Goal: Complete application form

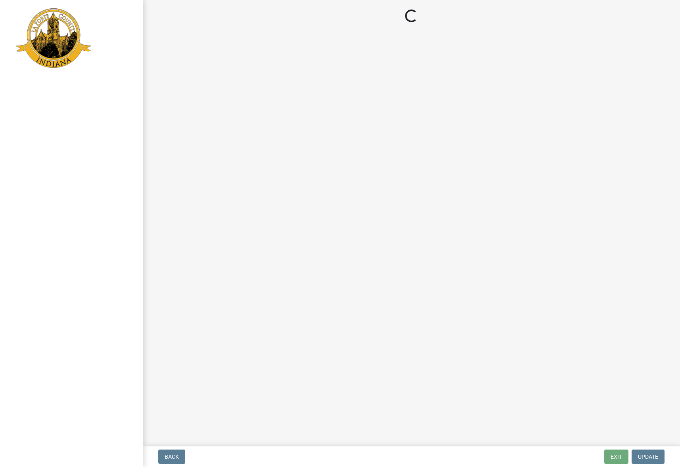
select select "IL"
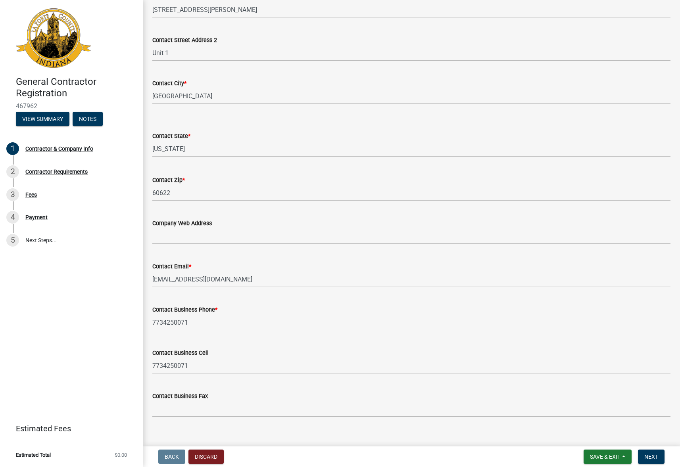
scroll to position [248, 0]
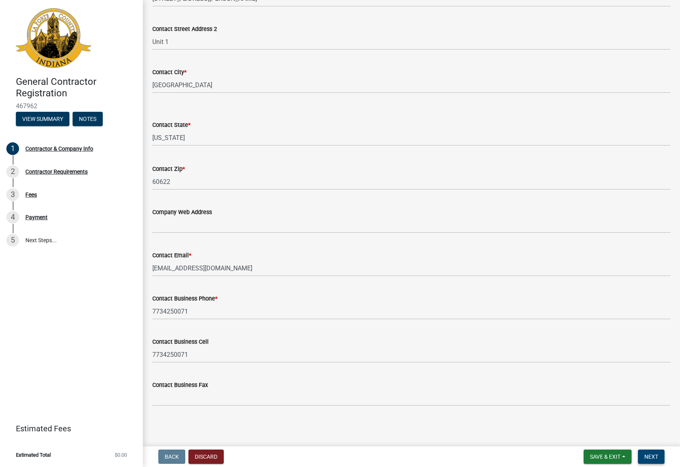
click at [650, 461] on button "Next" at bounding box center [651, 457] width 27 height 14
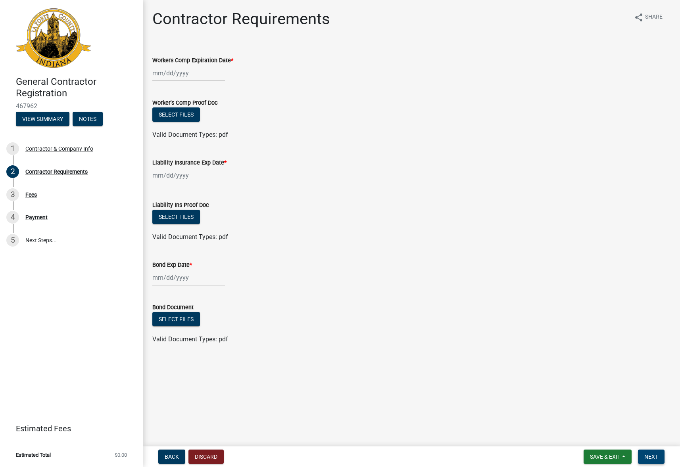
click at [650, 454] on span "Next" at bounding box center [651, 457] width 14 height 6
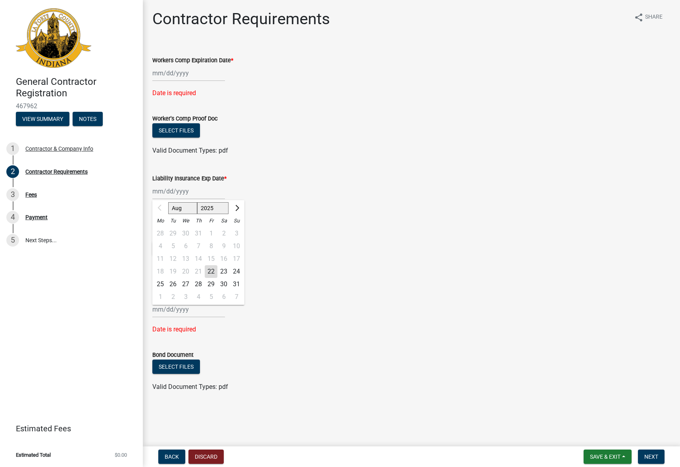
click at [194, 188] on input "Liability Insurance Exp Date *" at bounding box center [188, 191] width 73 height 16
click at [202, 73] on div at bounding box center [188, 73] width 73 height 16
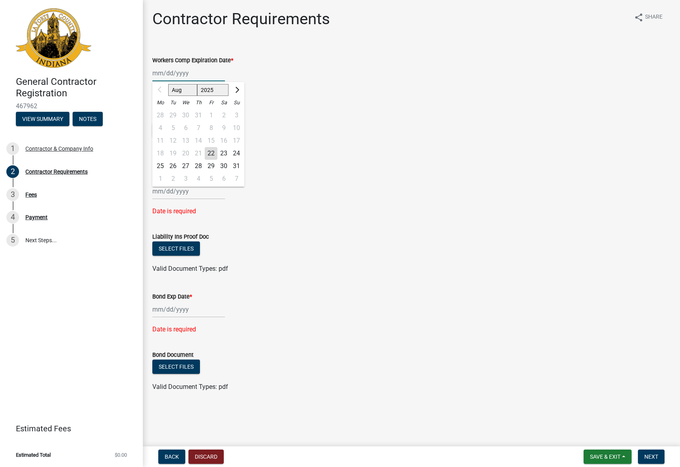
click at [201, 74] on input "Workers Comp Expiration Date *" at bounding box center [188, 73] width 73 height 16
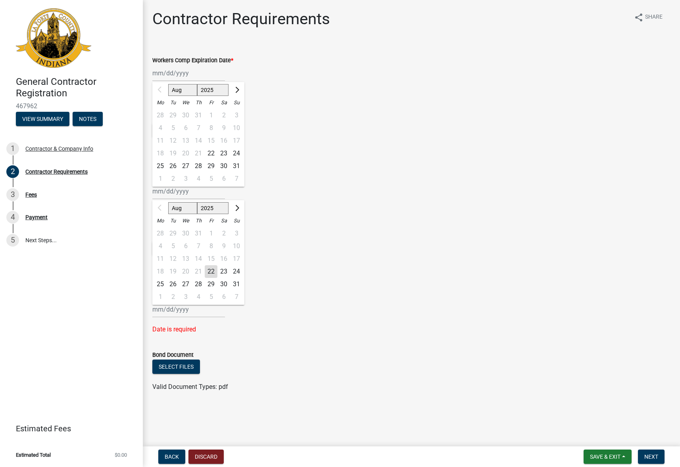
click at [176, 192] on div "Aug Sep Oct Nov [DATE] 2026 2027 2028 2029 2030 2031 2032 2033 2034 2035 2036 2…" at bounding box center [188, 191] width 73 height 16
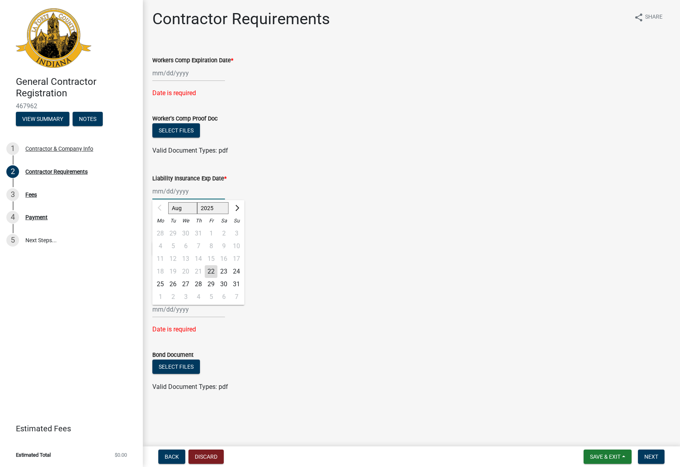
click at [176, 192] on input "Liability Insurance Exp Date *" at bounding box center [188, 191] width 73 height 16
click at [170, 311] on div at bounding box center [188, 309] width 73 height 16
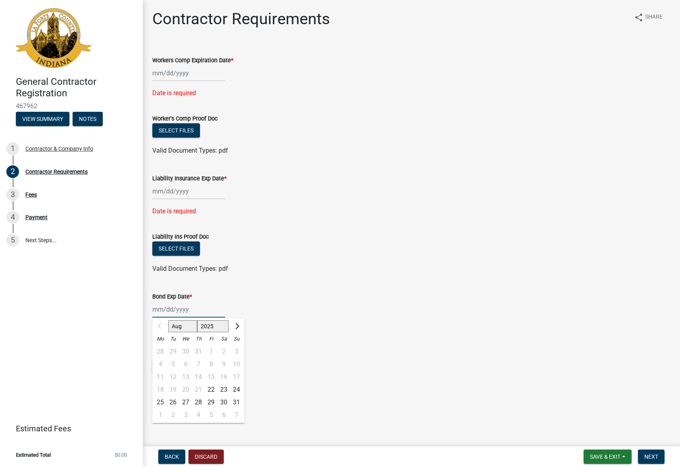
click at [170, 311] on input "Bond Exp Date *" at bounding box center [188, 309] width 73 height 16
click at [31, 196] on div "Fees" at bounding box center [31, 195] width 12 height 6
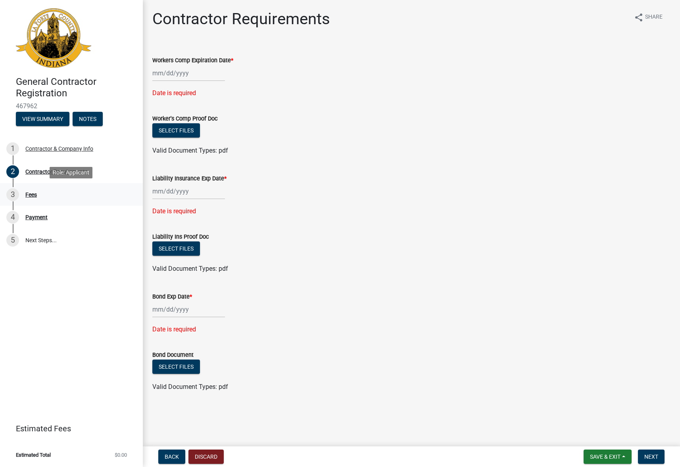
click at [31, 196] on div "Fees" at bounding box center [31, 195] width 12 height 6
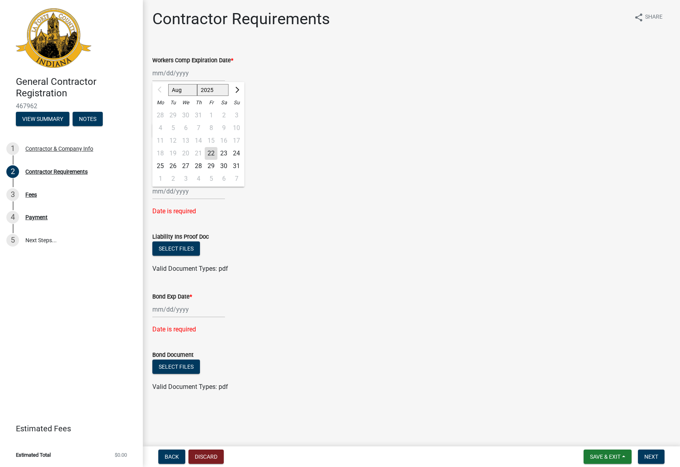
click at [197, 74] on div "Aug Sep Oct Nov [DATE] 2026 2027 2028 2029 2030 2031 2032 2033 2034 2035 2036 2…" at bounding box center [188, 73] width 73 height 16
click at [238, 163] on div "31" at bounding box center [236, 166] width 13 height 13
type input "[DATE]"
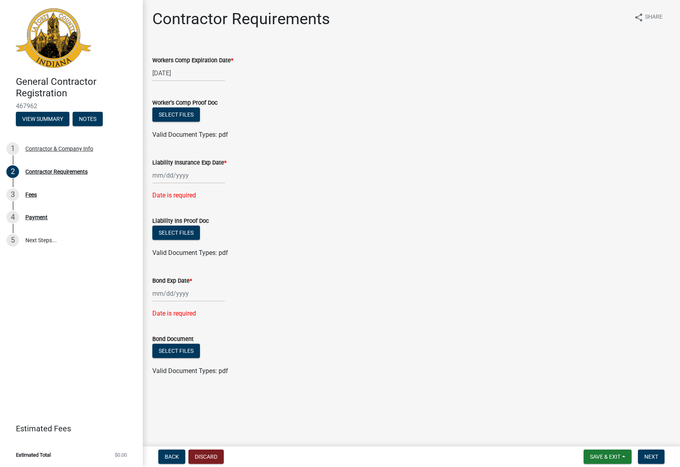
click at [204, 175] on div at bounding box center [188, 175] width 73 height 16
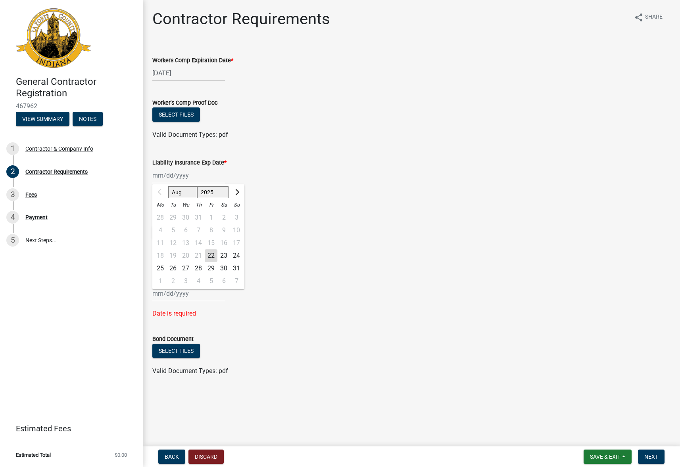
click at [236, 268] on div "31" at bounding box center [236, 268] width 13 height 13
type input "[DATE]"
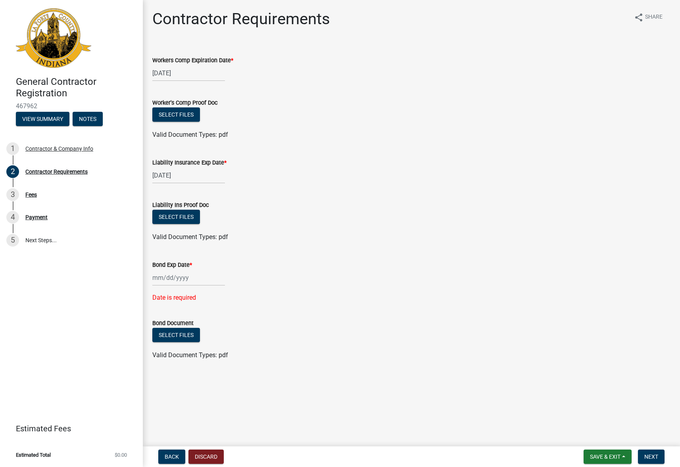
click at [197, 284] on div at bounding box center [188, 278] width 73 height 16
click at [236, 371] on div "31" at bounding box center [236, 371] width 13 height 13
type input "[DATE]"
click at [654, 458] on span "Next" at bounding box center [651, 457] width 14 height 6
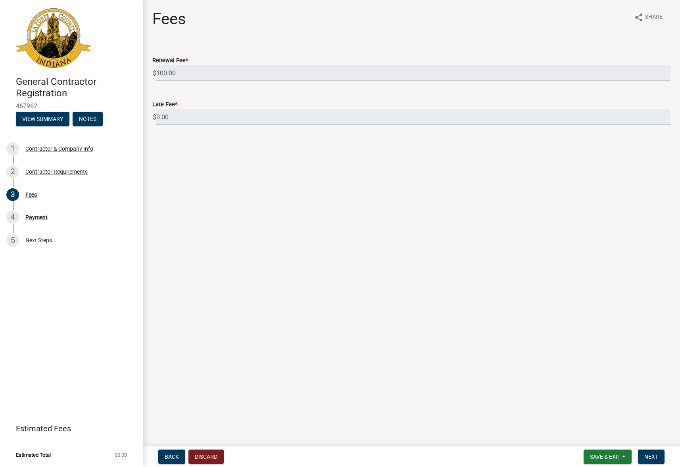
click at [43, 57] on img at bounding box center [53, 37] width 75 height 59
click at [182, 119] on input "0.00" at bounding box center [413, 117] width 514 height 16
click at [200, 121] on input "0.00" at bounding box center [413, 117] width 514 height 16
click at [43, 36] on img at bounding box center [53, 37] width 75 height 59
